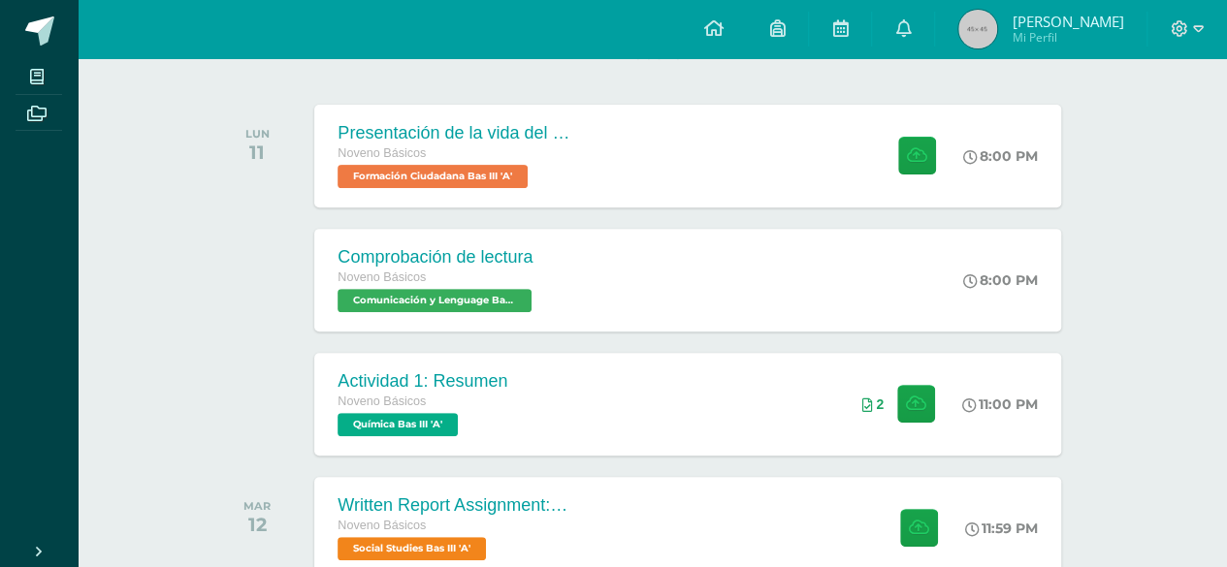
scroll to position [284, 0]
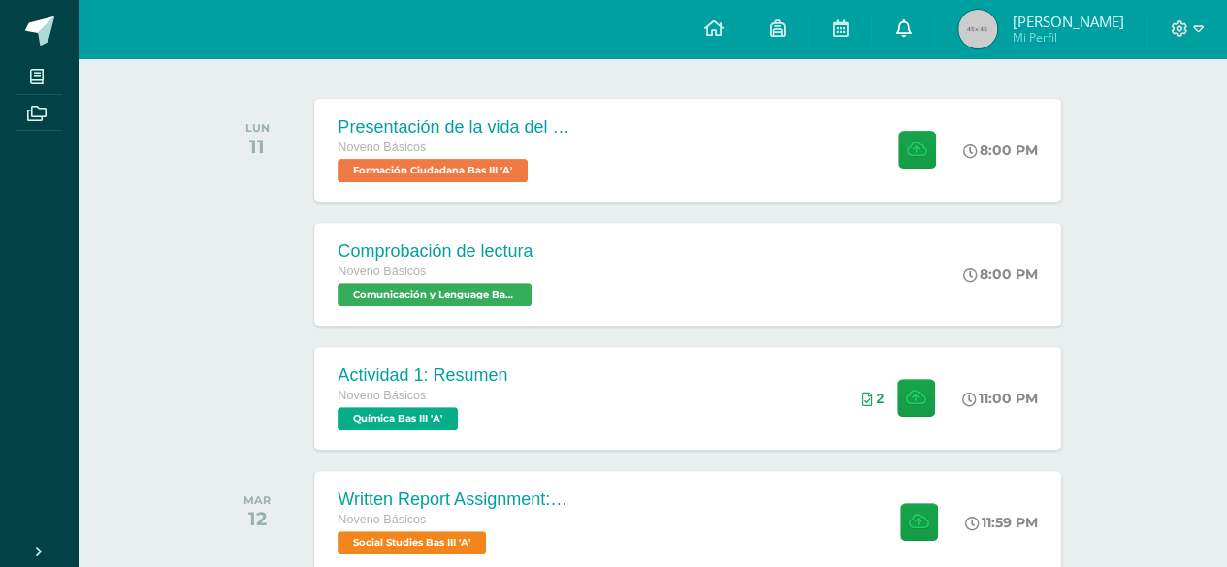
click at [891, 40] on link at bounding box center [903, 29] width 62 height 58
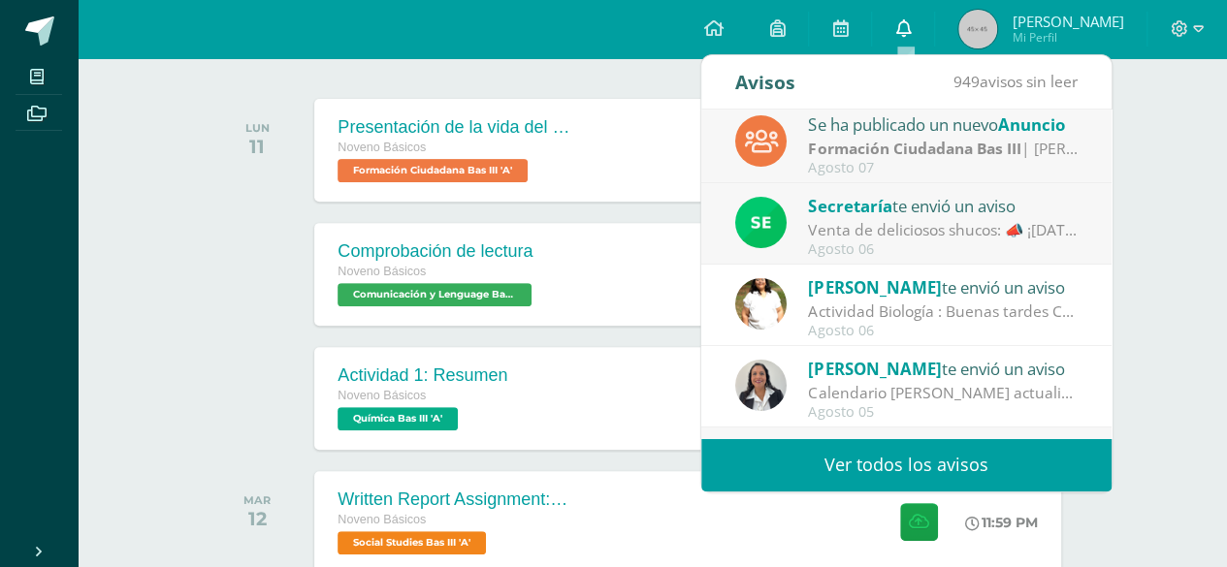
scroll to position [90, 0]
click at [1179, 393] on div "Actividades recientes y próximas Tablero Pendientes de entrega Entregadas todas…" at bounding box center [652, 353] width 1149 height 1159
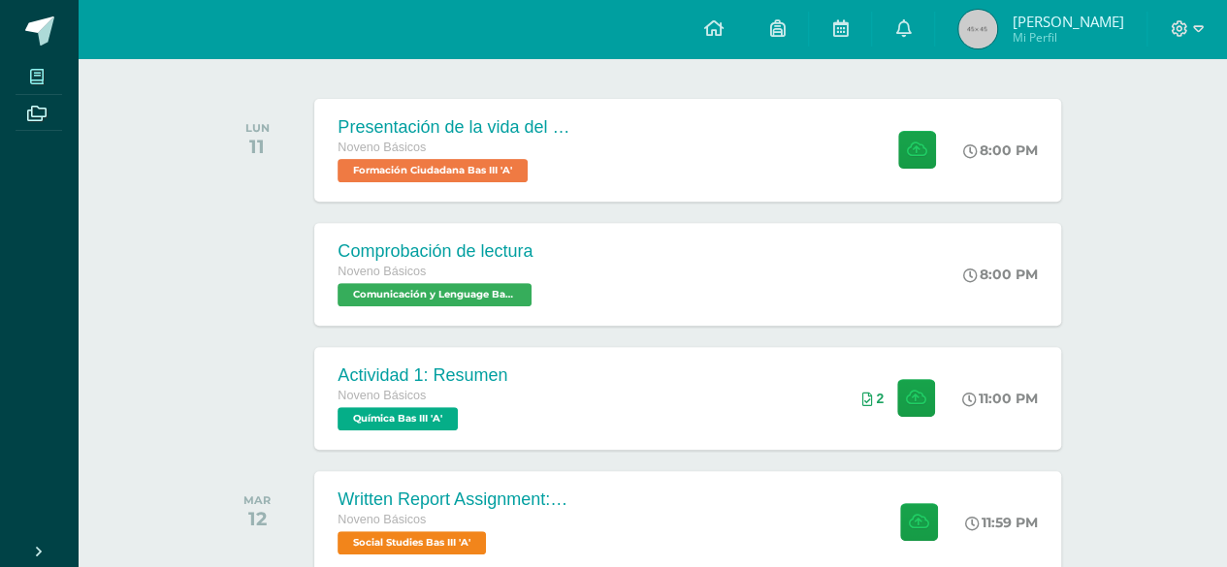
click at [44, 74] on icon at bounding box center [37, 77] width 14 height 16
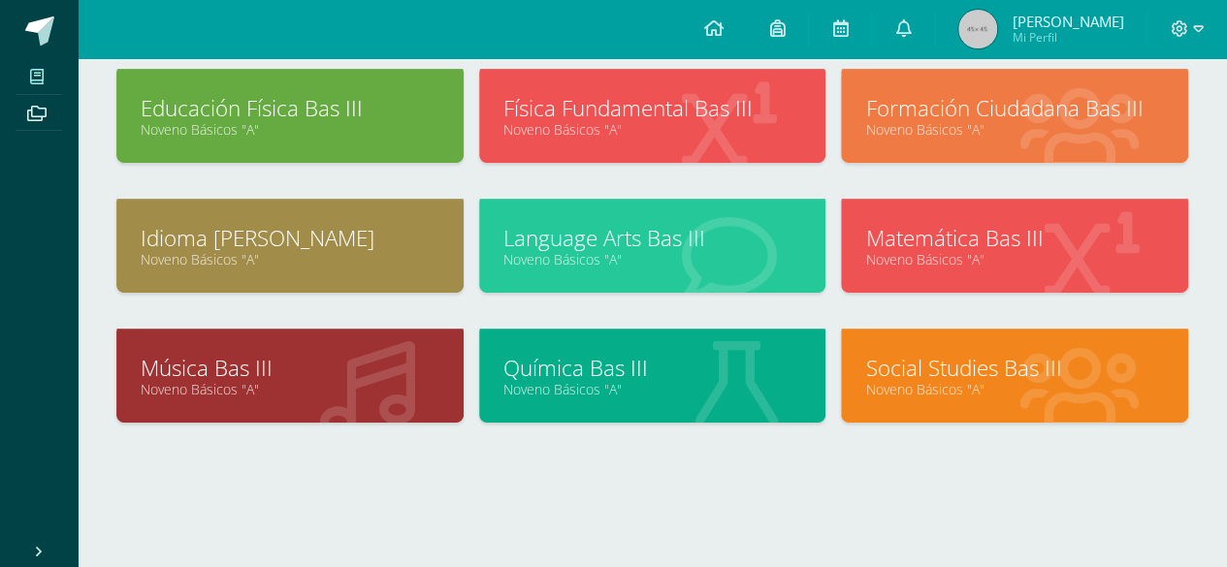
scroll to position [384, 0]
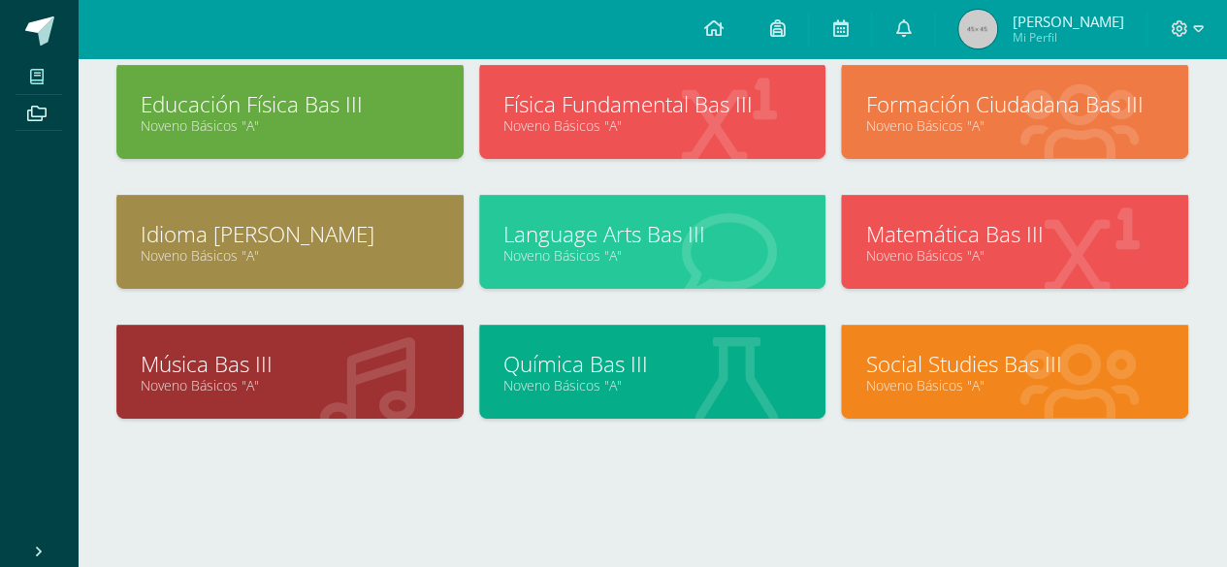
click at [565, 351] on link "Química Bas III" at bounding box center [652, 364] width 299 height 30
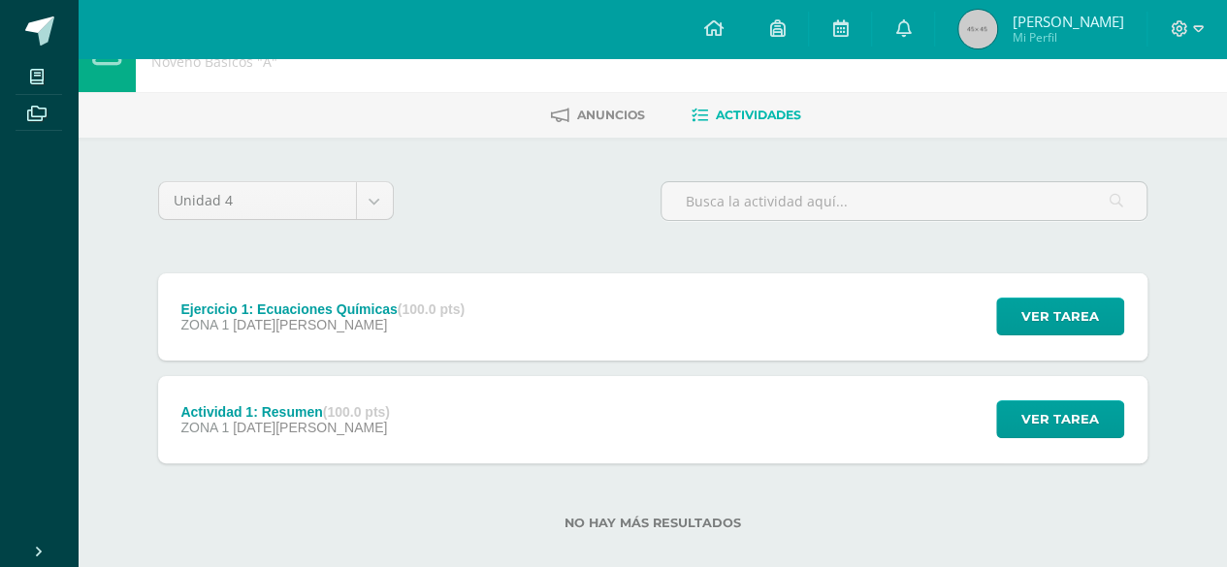
scroll to position [72, 0]
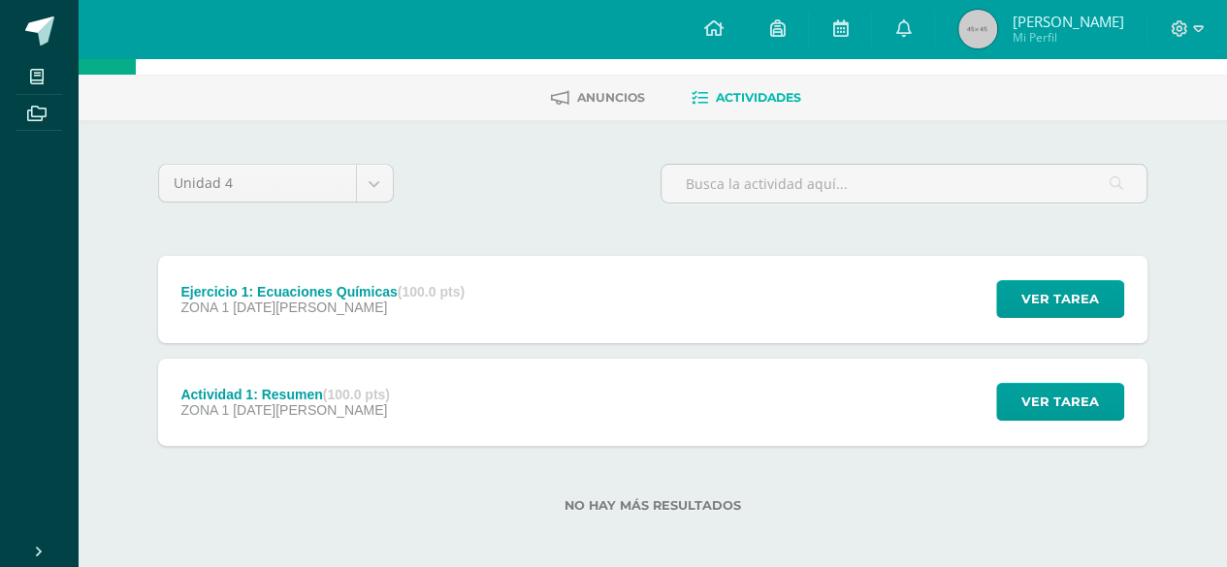
click at [526, 303] on div "Ejercicio 1: Ecuaciones Químicas (100.0 pts) ZONA 1 13 de Agosto Ver tarea Ejer…" at bounding box center [652, 299] width 989 height 87
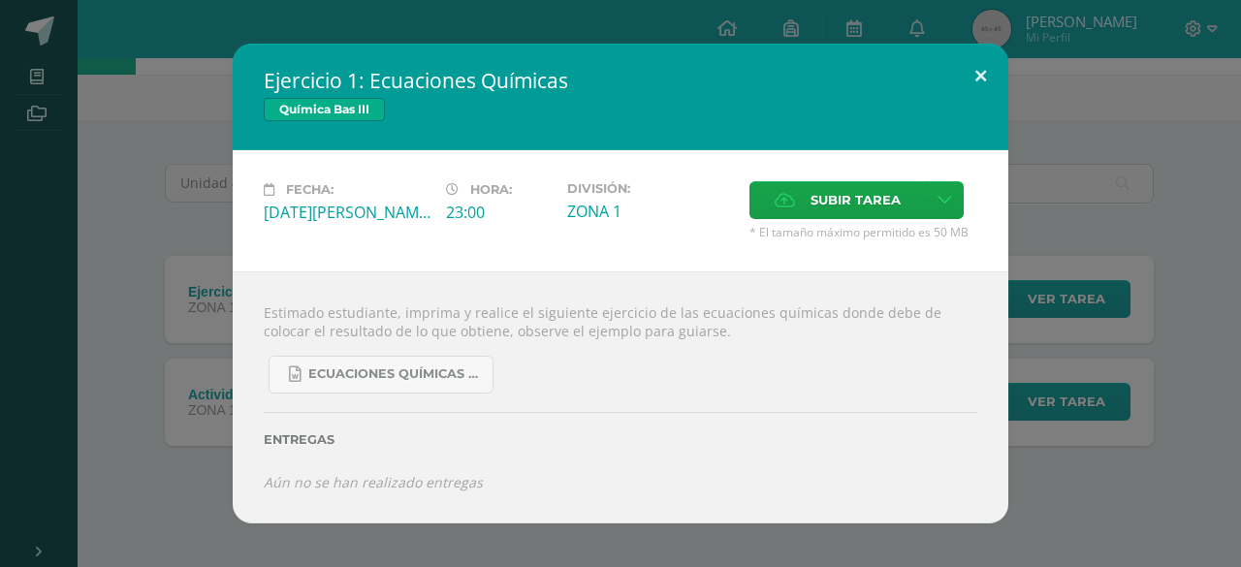
click at [987, 85] on button at bounding box center [980, 77] width 55 height 66
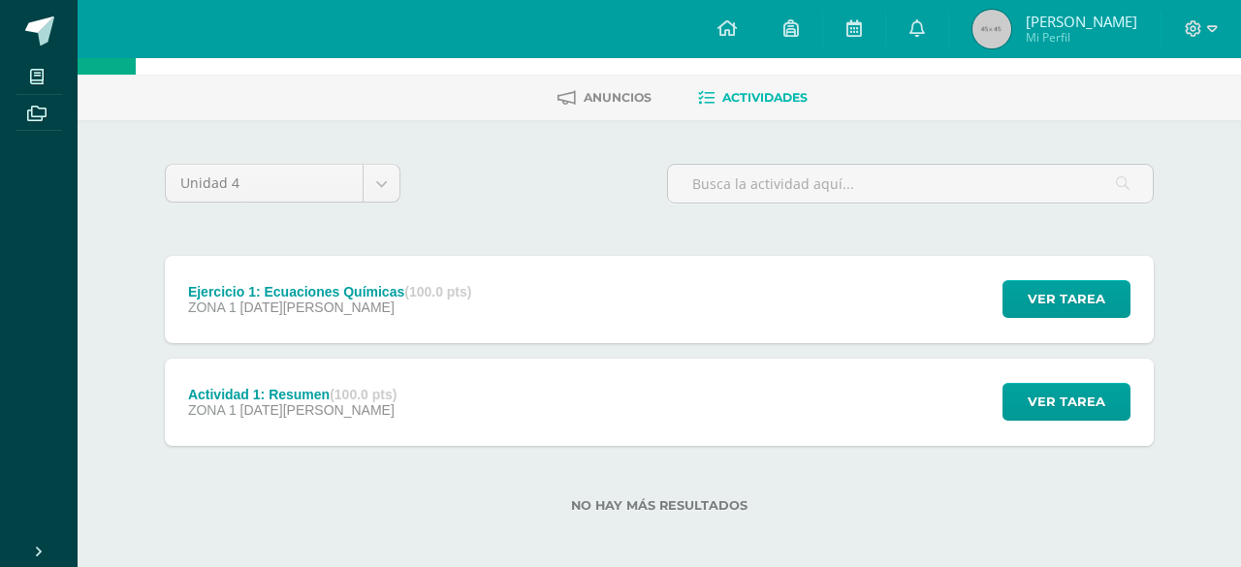
click at [753, 411] on div "Entregas" at bounding box center [621, 419] width 642 height 72
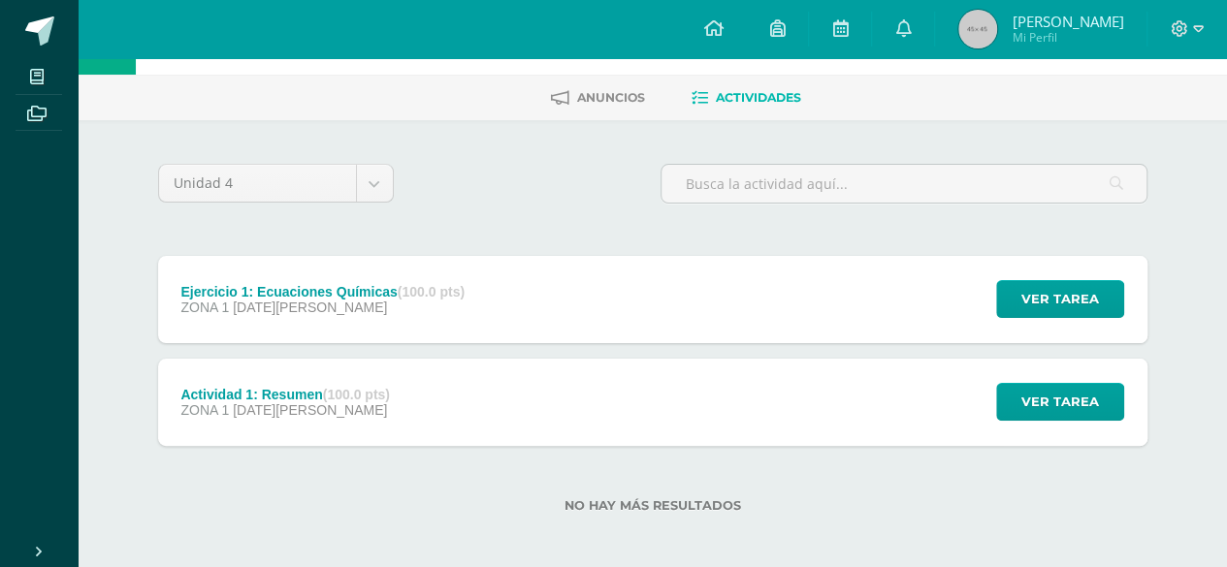
click at [714, 411] on div "Actividad 1: Resumen (100.0 pts) ZONA 1 11 de Agosto Ver tarea Actividad 1: Res…" at bounding box center [652, 402] width 989 height 87
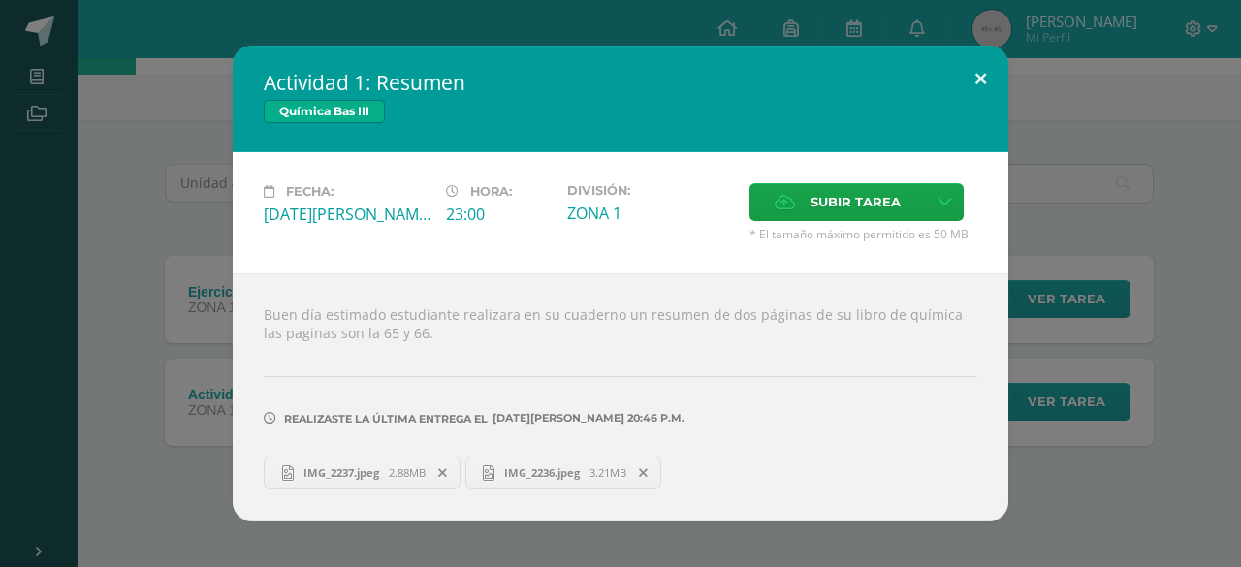
click at [983, 83] on button at bounding box center [980, 79] width 55 height 66
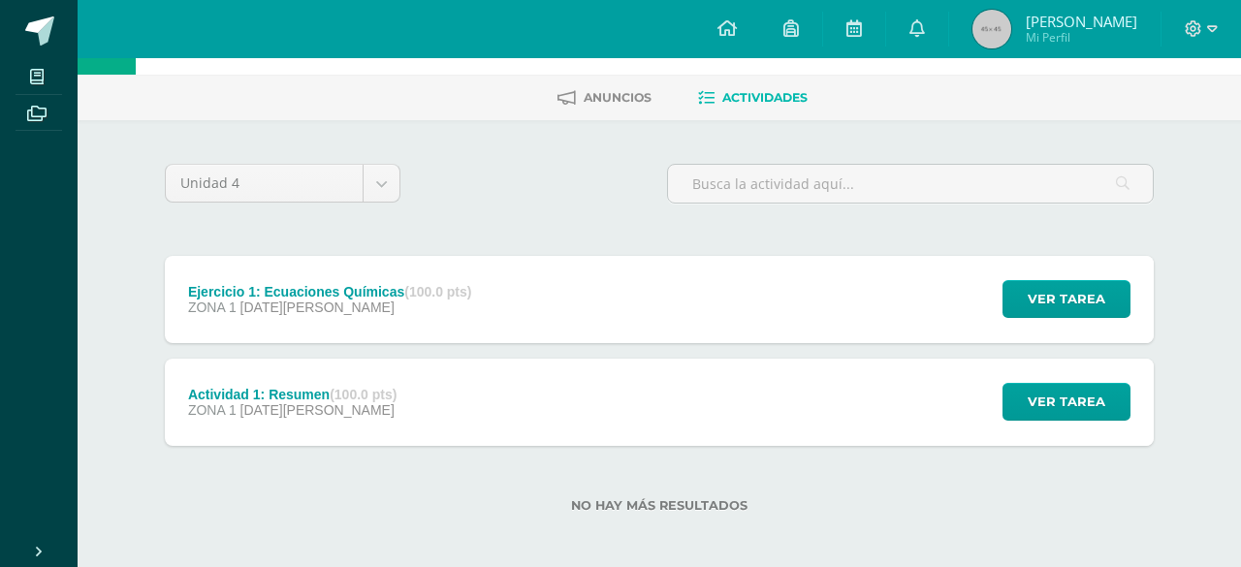
click at [726, 305] on div "Buen día estimado estudiante realizara en su cuaderno un resumen de dos páginas…" at bounding box center [621, 385] width 698 height 223
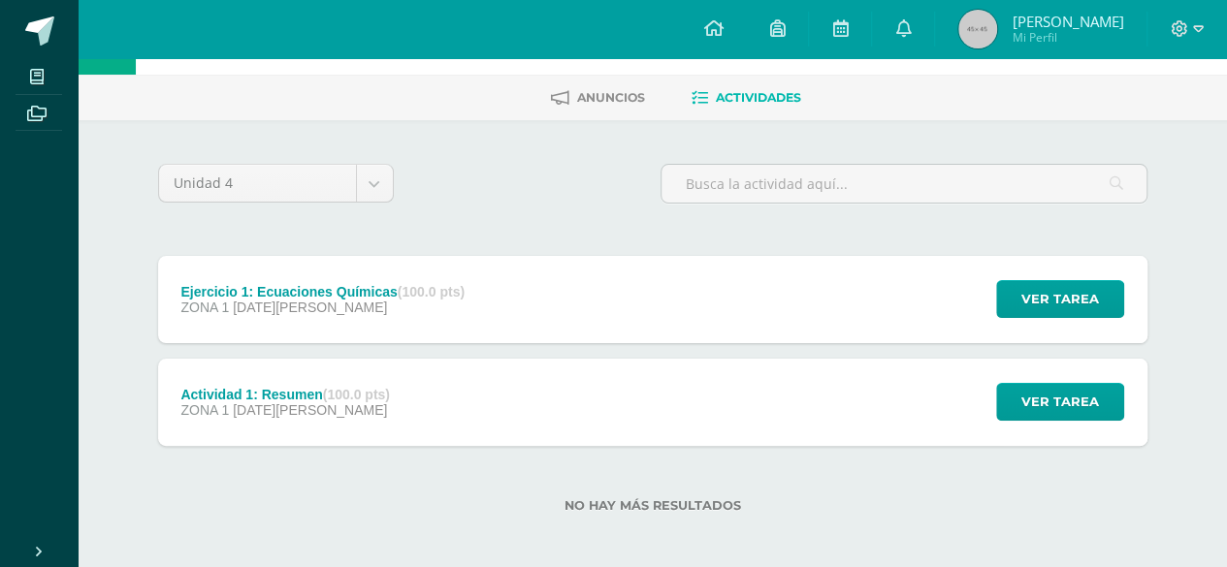
click at [442, 296] on div "Ejercicio 1: Ecuaciones Químicas (100.0 pts)" at bounding box center [322, 292] width 284 height 16
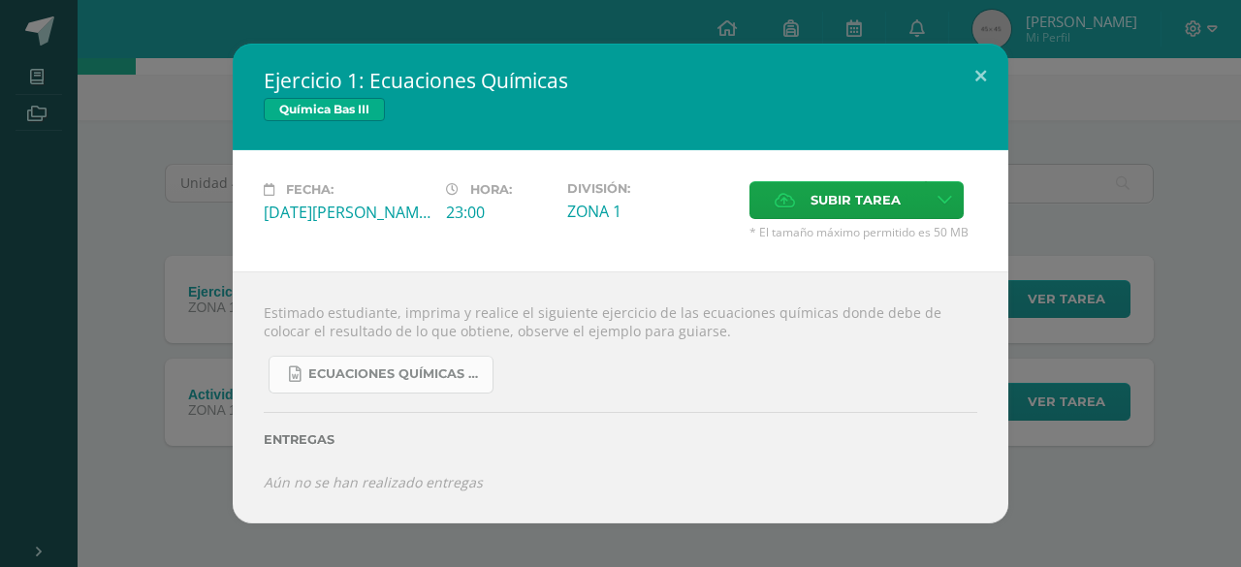
click at [423, 376] on span "Ecuaciones Químicas faciles.docx" at bounding box center [395, 375] width 175 height 16
click at [980, 68] on button at bounding box center [980, 77] width 55 height 66
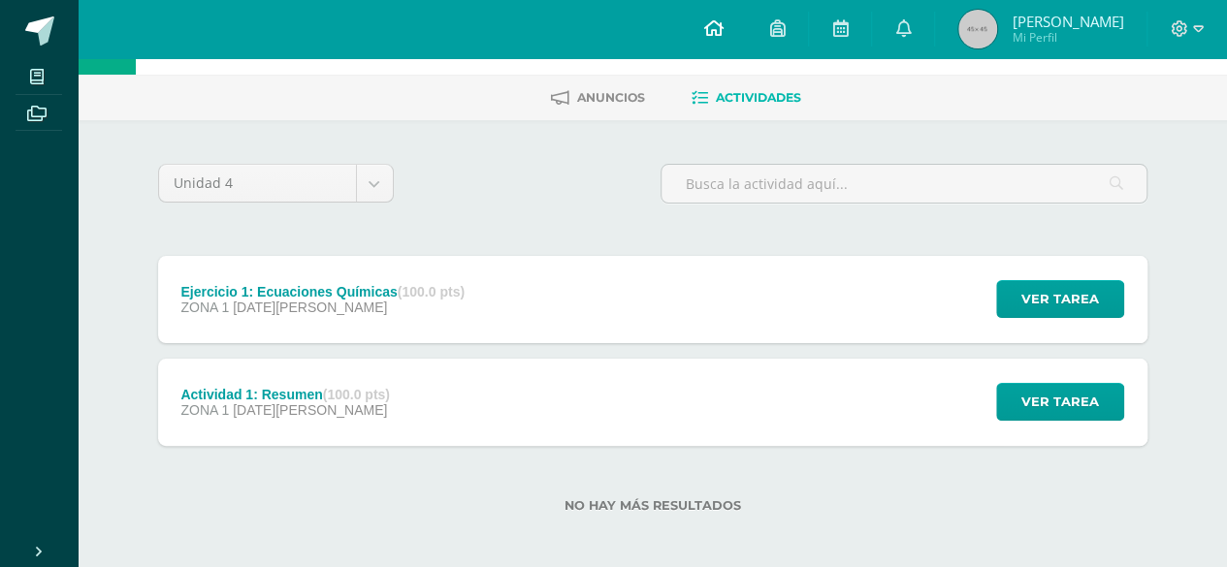
click at [716, 44] on link at bounding box center [713, 29] width 66 height 58
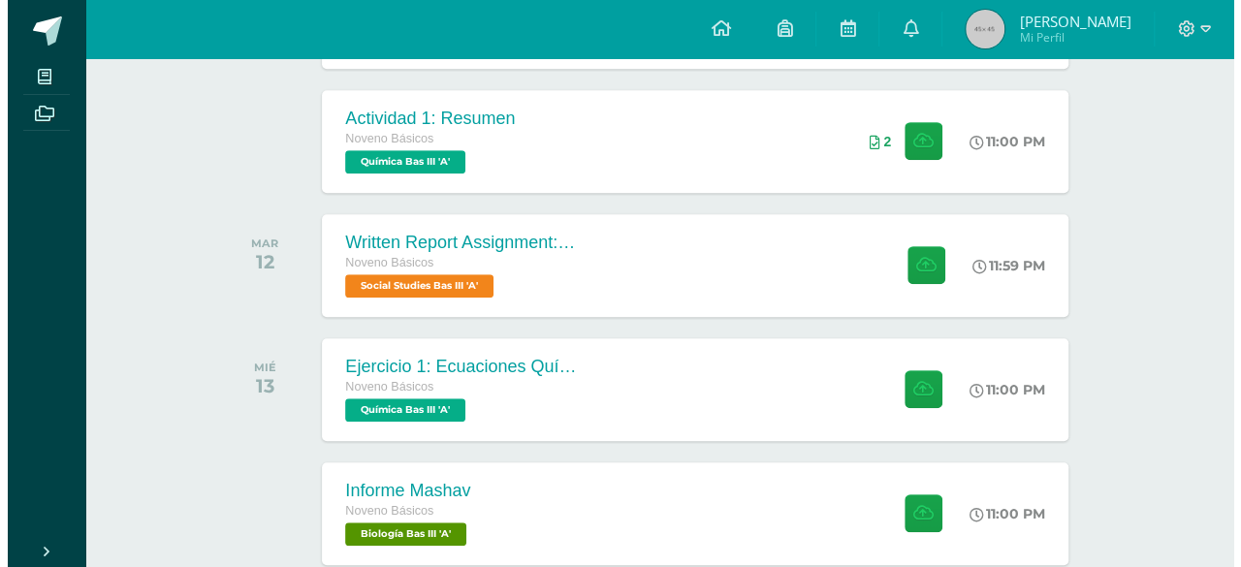
scroll to position [617, 0]
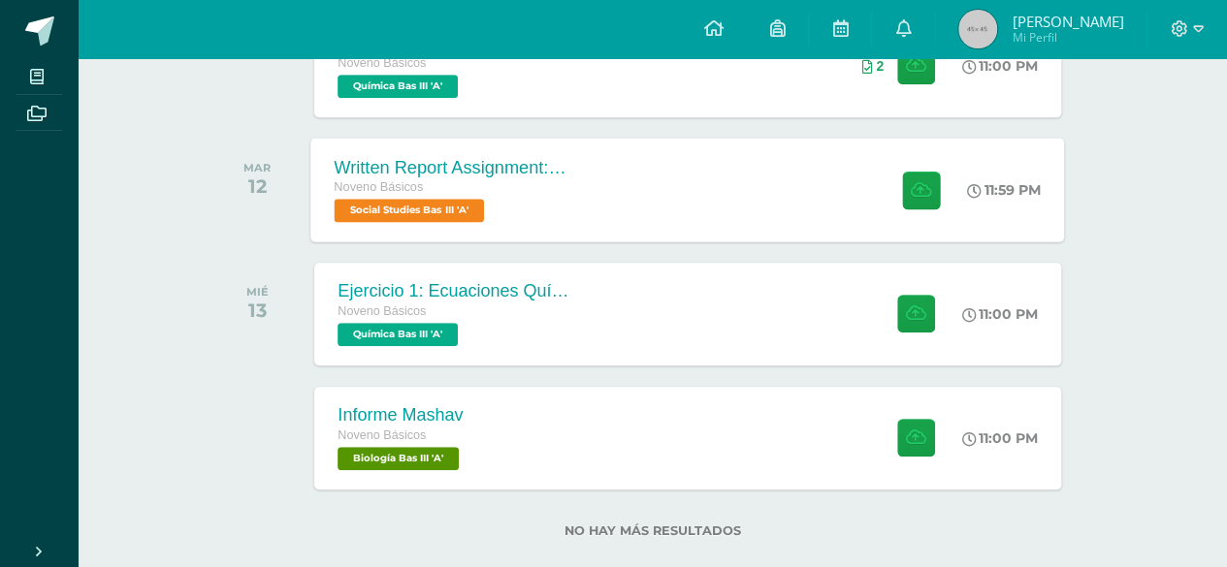
click at [795, 210] on div "Written Report Assignment: How Innovation Is Helping Guatemala Grow Noveno Bási…" at bounding box center [688, 190] width 754 height 104
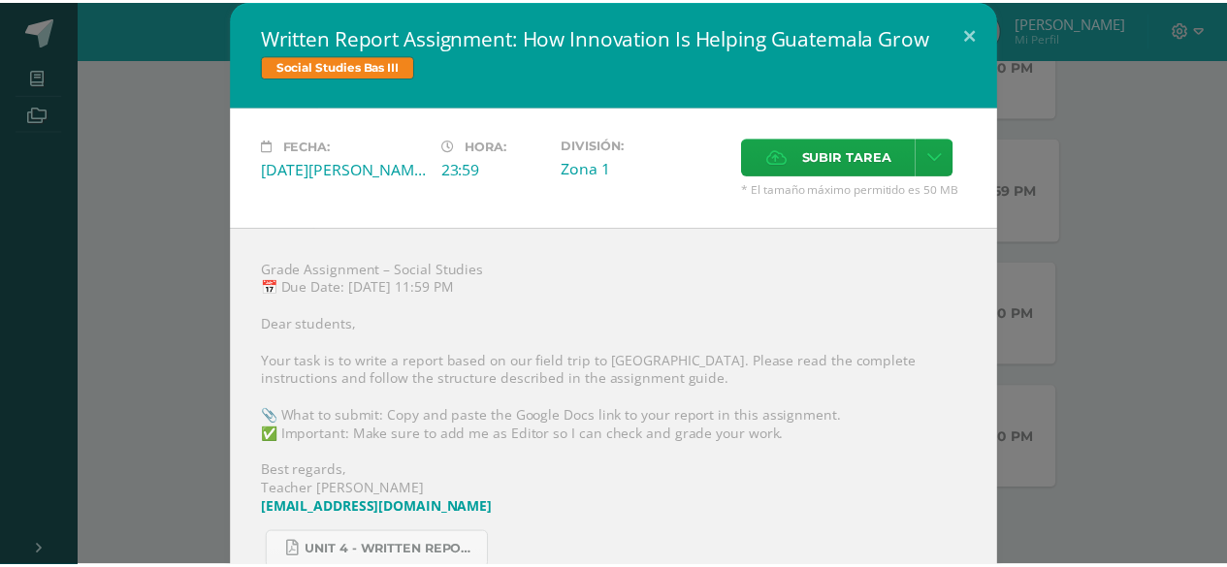
scroll to position [129, 0]
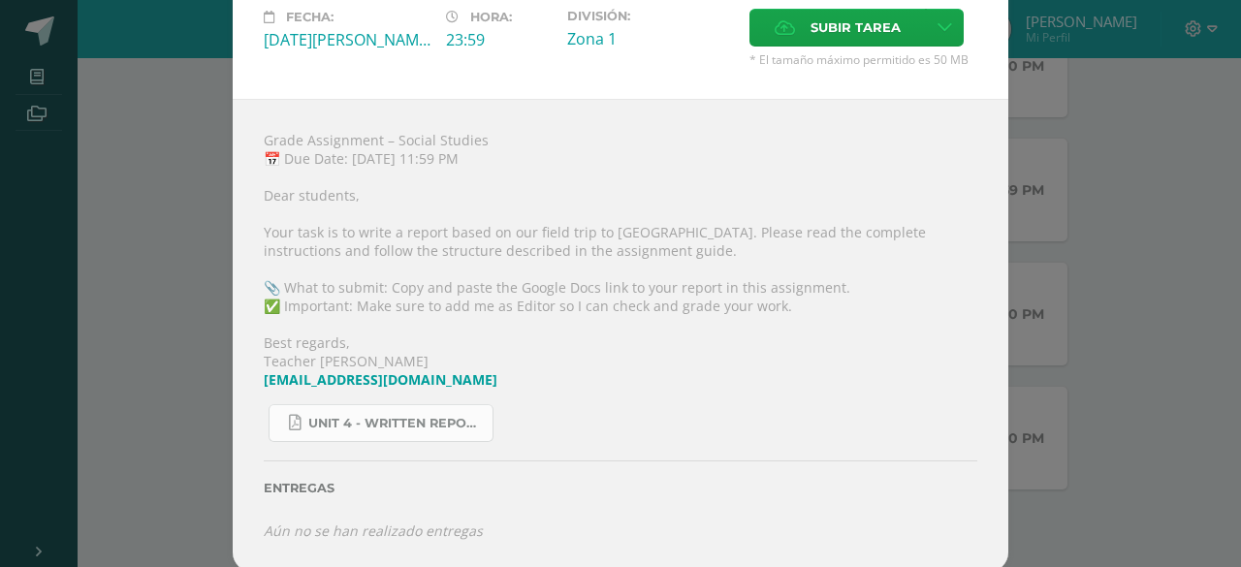
click at [429, 431] on link "Unit 4 - Written Report Assignment_ How Innovation Is Helping Guatemala Grow.pdf" at bounding box center [381, 423] width 225 height 38
click at [1057, 190] on div "Written Report Assignment: How Innovation Is Helping Guatemala Grow Social Stud…" at bounding box center [621, 221] width 1226 height 701
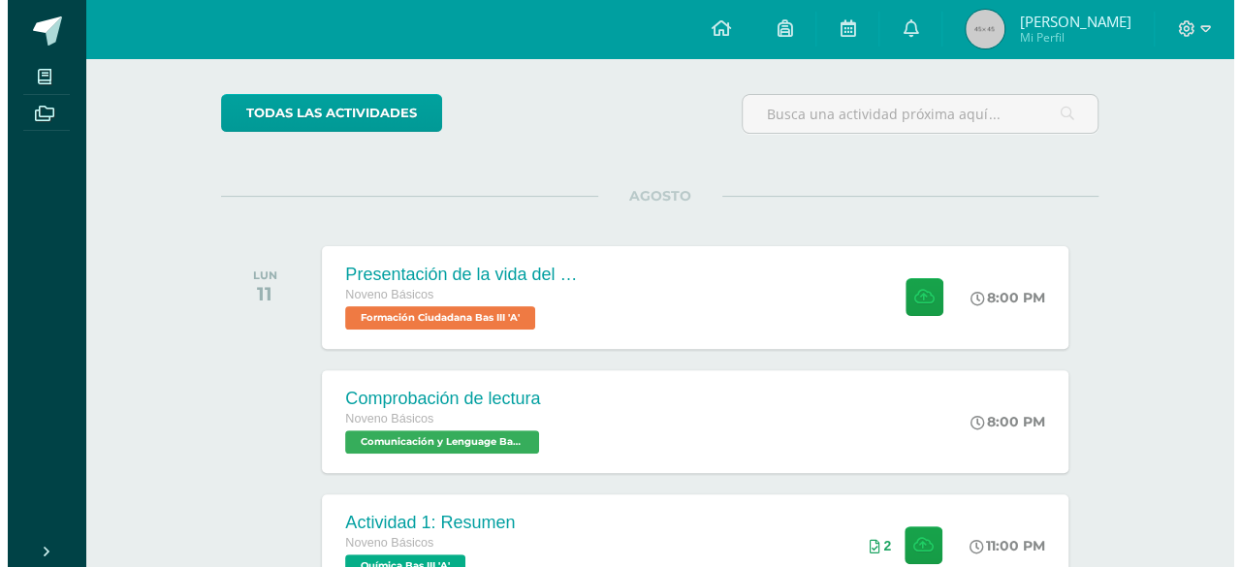
scroll to position [135, 0]
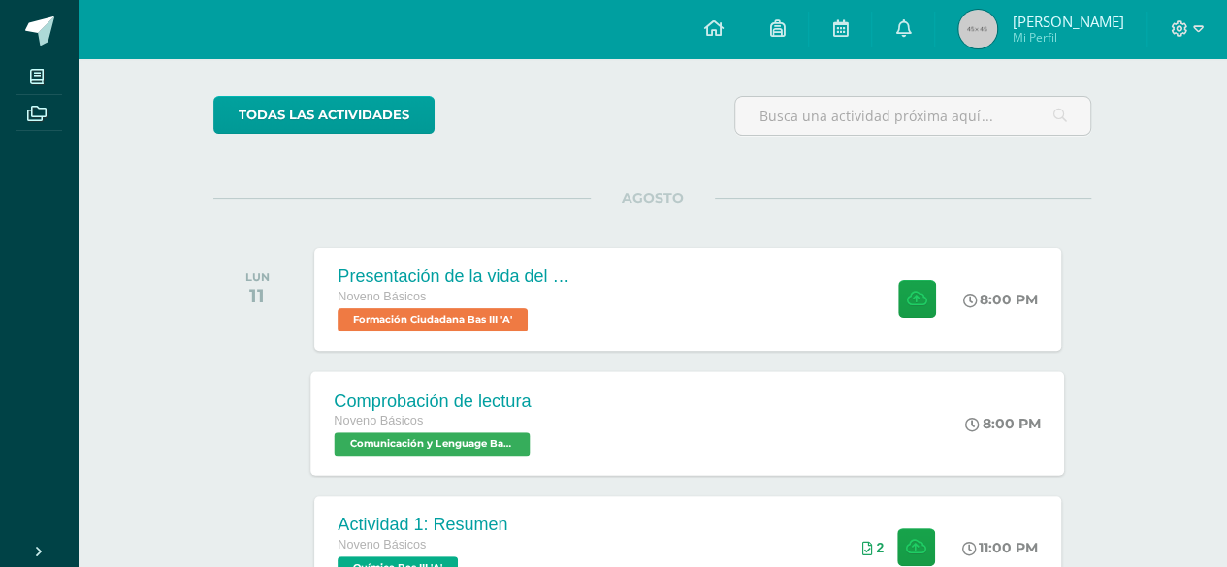
click at [667, 429] on div "Comprobación de lectura Noveno Básicos Comunicación y Lenguage Bas III 'A' 8:00…" at bounding box center [688, 423] width 754 height 104
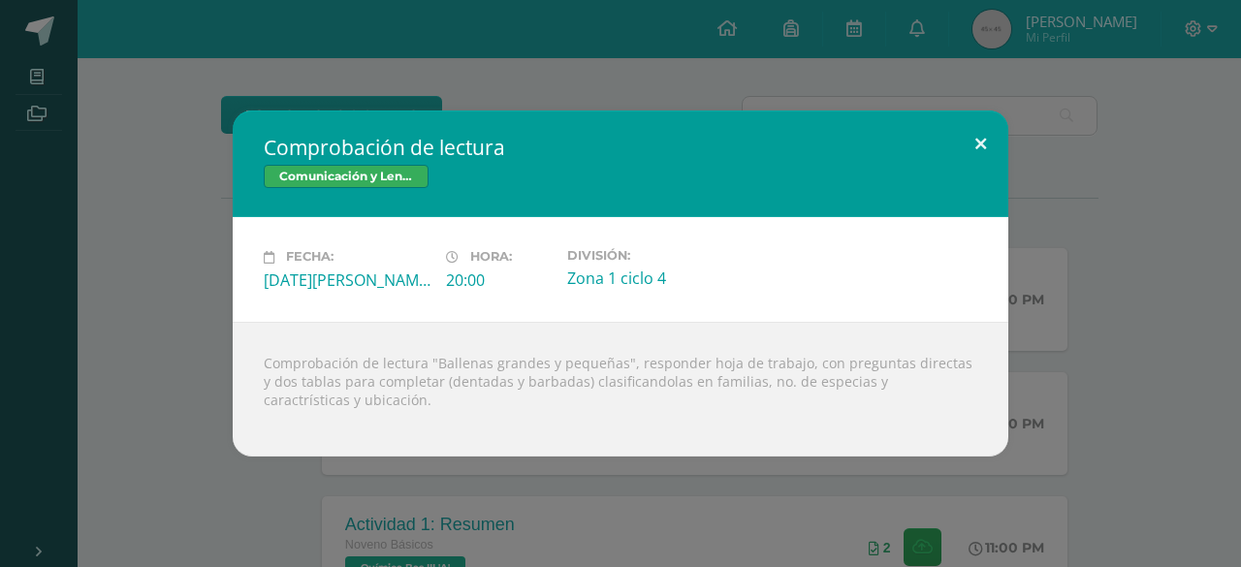
click at [983, 149] on button at bounding box center [980, 144] width 55 height 66
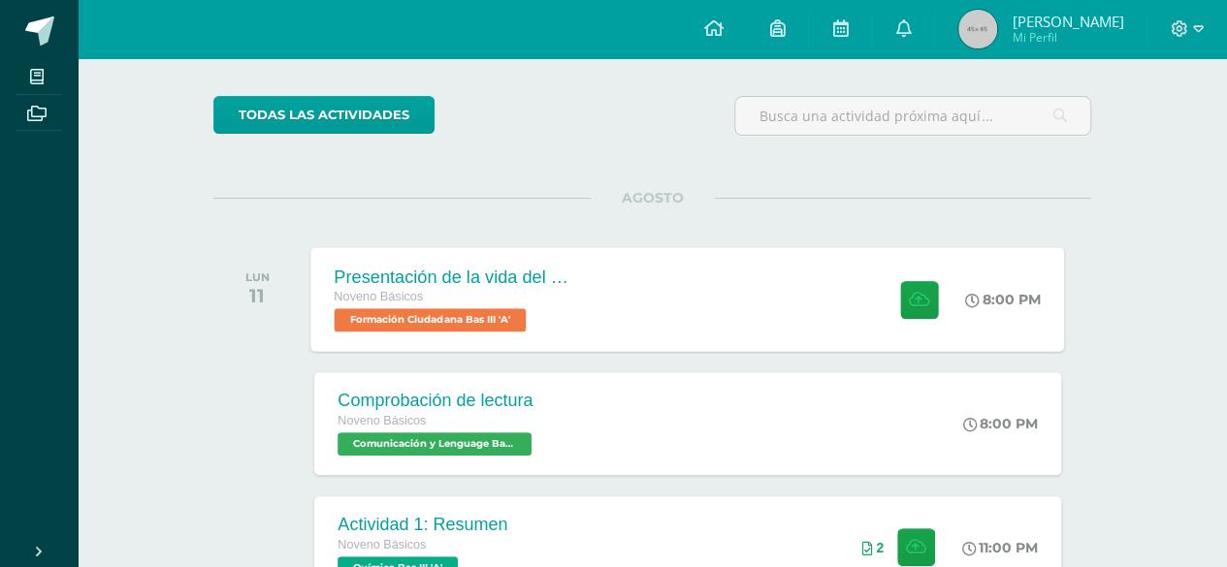
click at [612, 301] on div "Presentación de la vida del General Serapio Cruz. Noveno Básicos Formación Ciud…" at bounding box center [688, 299] width 754 height 104
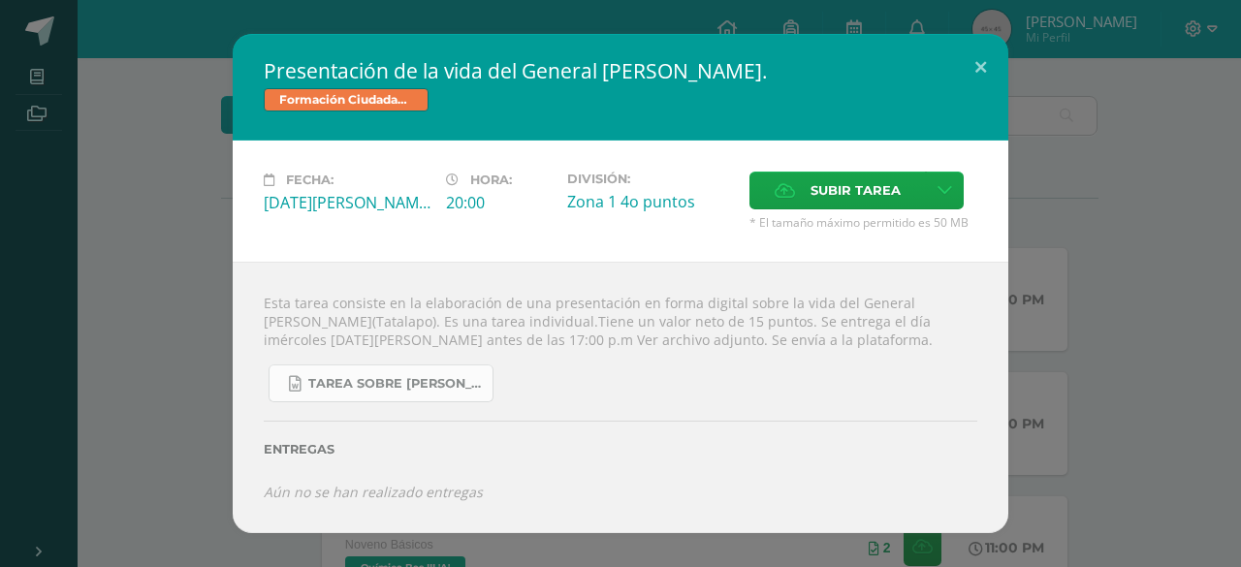
click at [454, 396] on link "Tarea sobre Serapio Cruz, Tala lapo 3 básico Formación..docx" at bounding box center [381, 384] width 225 height 38
